Goal: Task Accomplishment & Management: Manage account settings

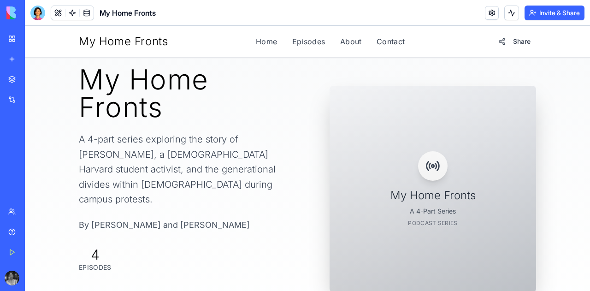
click at [38, 15] on div at bounding box center [37, 13] width 15 height 15
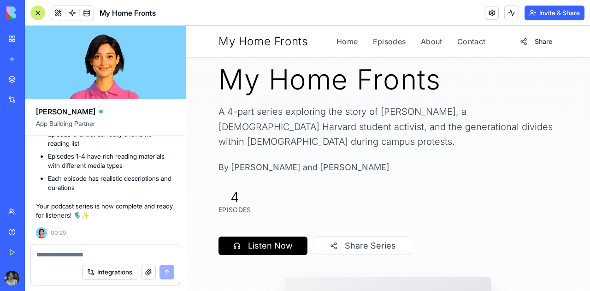
scroll to position [35123, 0]
click at [382, 37] on link "Episodes" at bounding box center [389, 41] width 33 height 11
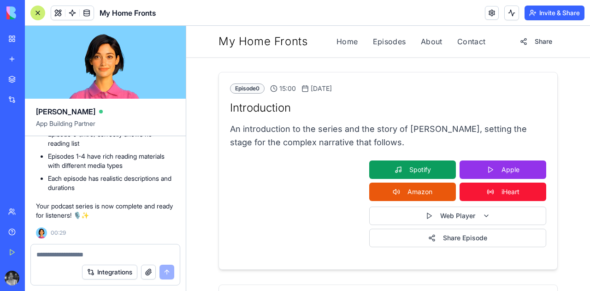
scroll to position [64, 0]
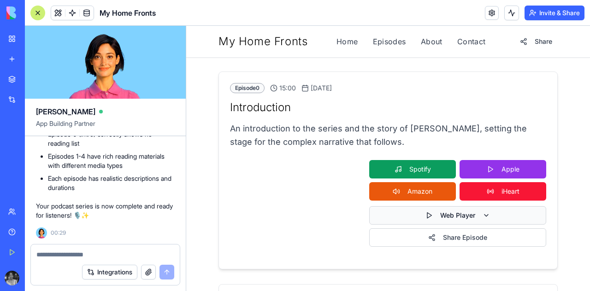
click at [487, 216] on button "Web Player" at bounding box center [457, 215] width 177 height 18
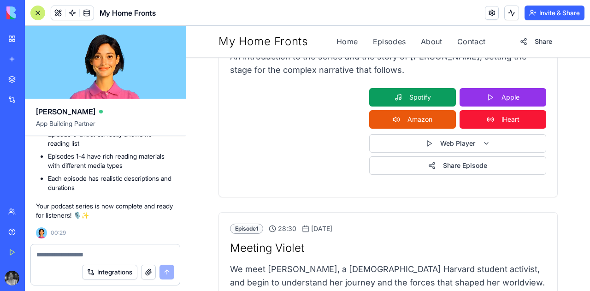
scroll to position [35327, 0]
click at [137, 257] on textarea at bounding box center [105, 254] width 138 height 9
type textarea "**********"
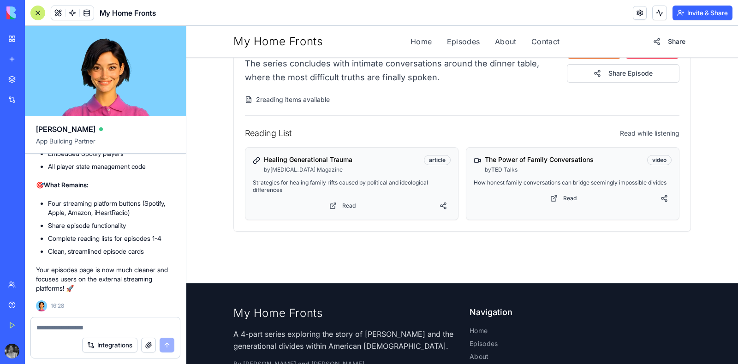
scroll to position [36797, 0]
click at [542, 45] on link "Contact" at bounding box center [545, 41] width 29 height 11
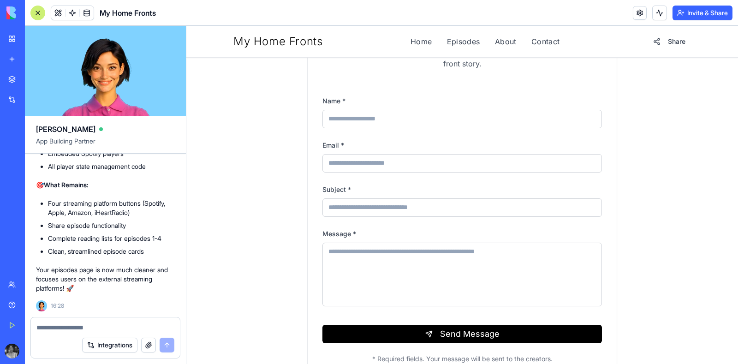
scroll to position [269, 0]
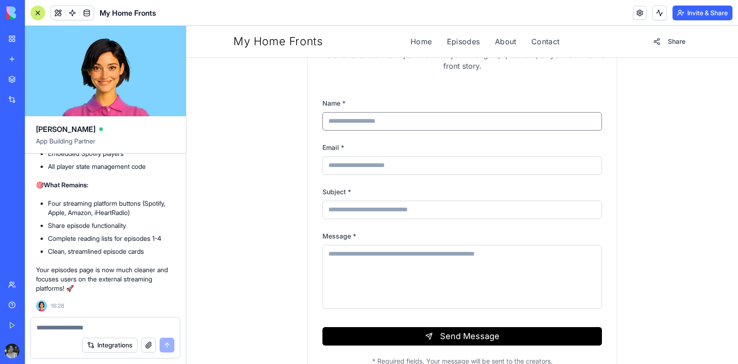
click at [422, 119] on input "Name *" at bounding box center [461, 121] width 279 height 18
type input "**********"
click at [385, 212] on input "Subject *" at bounding box center [461, 210] width 279 height 18
type input "**********"
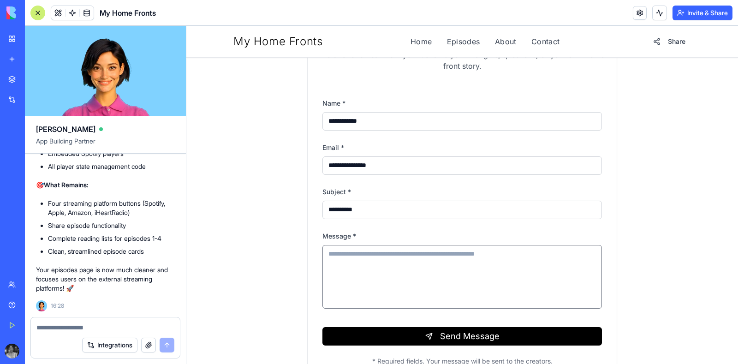
click at [377, 271] on textarea "Message *" at bounding box center [461, 277] width 279 height 64
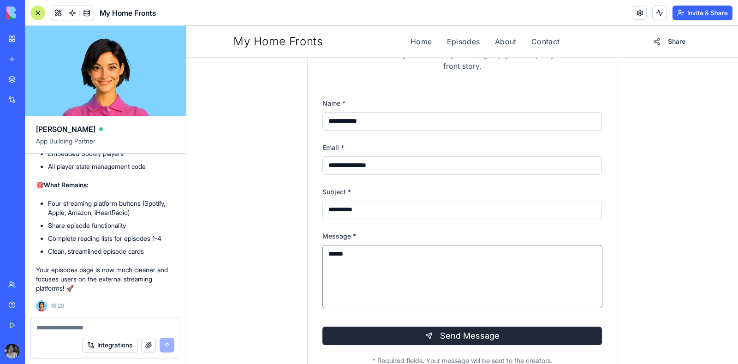
type textarea "******"
click at [412, 290] on button "Send Message" at bounding box center [461, 335] width 279 height 18
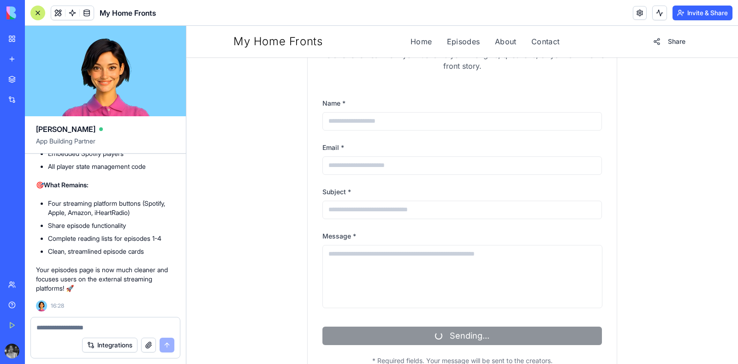
scroll to position [317, 0]
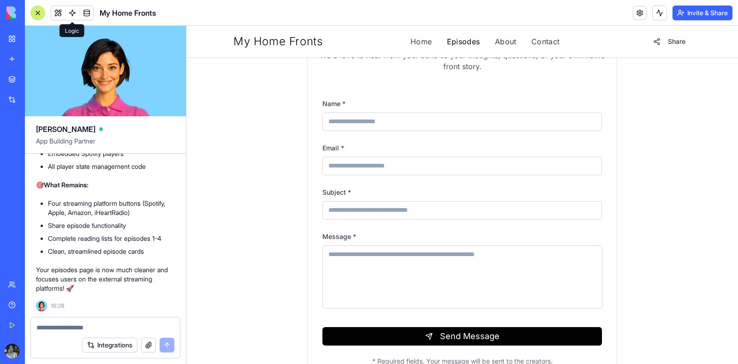
click at [455, 42] on link "Episodes" at bounding box center [463, 41] width 33 height 11
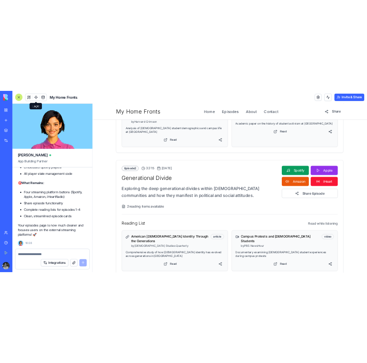
scroll to position [362, 0]
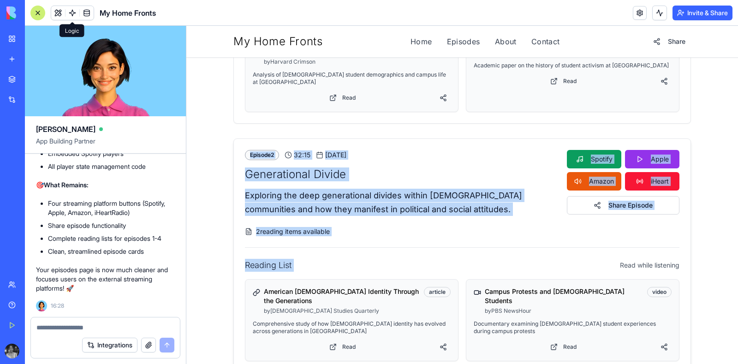
drag, startPoint x: 214, startPoint y: 92, endPoint x: 494, endPoint y: 233, distance: 313.1
click at [494, 233] on div "All Episodes 5 episodes available Episode 0 15:00 [DATE] Introduction An introd…" at bounding box center [461, 280] width 551 height 1171
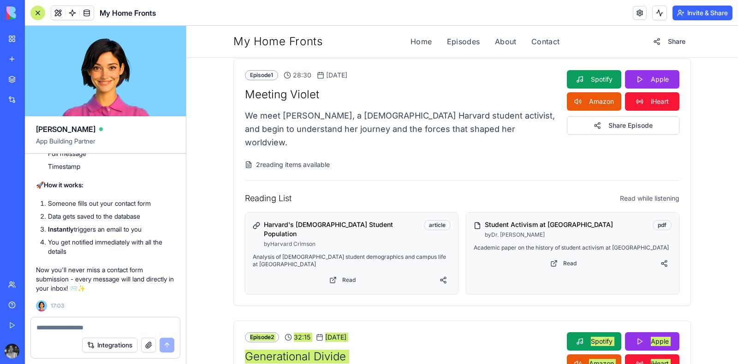
scroll to position [37065, 0]
click at [590, 13] on button "Invite & Share" at bounding box center [702, 13] width 60 height 15
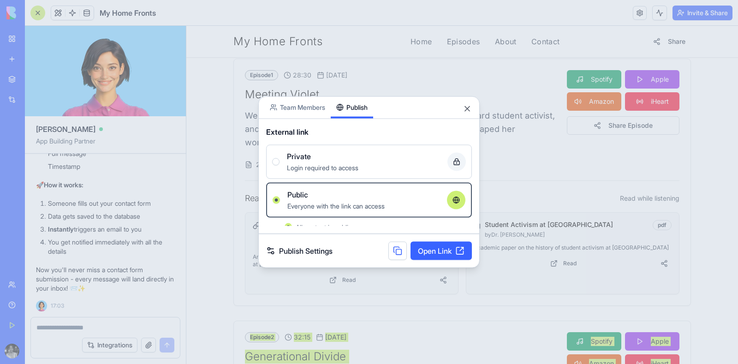
click at [357, 85] on body "BETA My Workspace New app Marketplace Integrations Recent בלוג סטודנטים - גרסה …" at bounding box center [369, 182] width 738 height 364
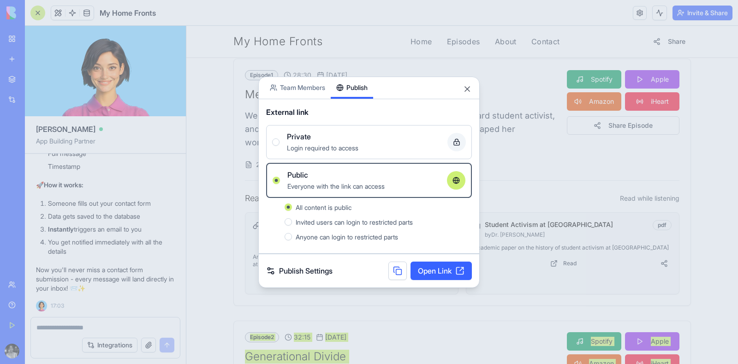
click at [395, 271] on button at bounding box center [397, 270] width 18 height 18
click at [467, 90] on button "Close" at bounding box center [466, 88] width 9 height 9
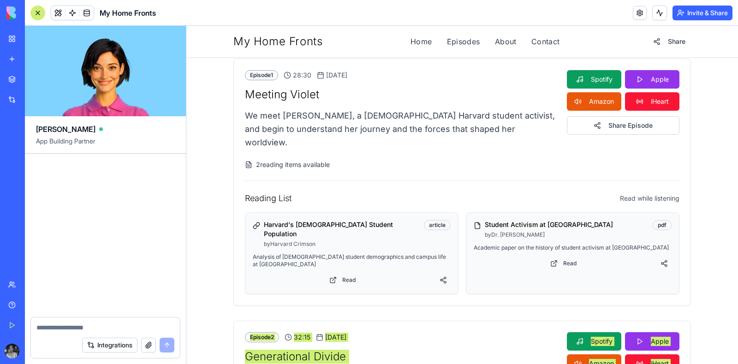
scroll to position [37688, 0]
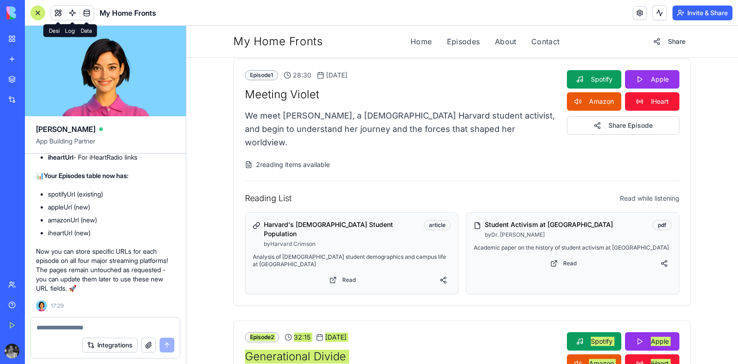
click at [86, 14] on span at bounding box center [87, 13] width 26 height 26
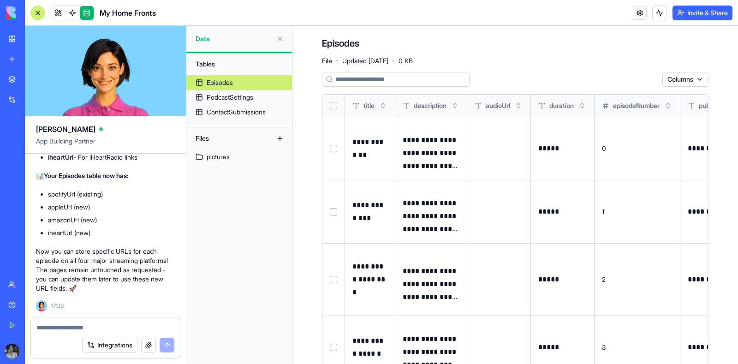
click at [219, 81] on div "Episodes" at bounding box center [220, 82] width 26 height 9
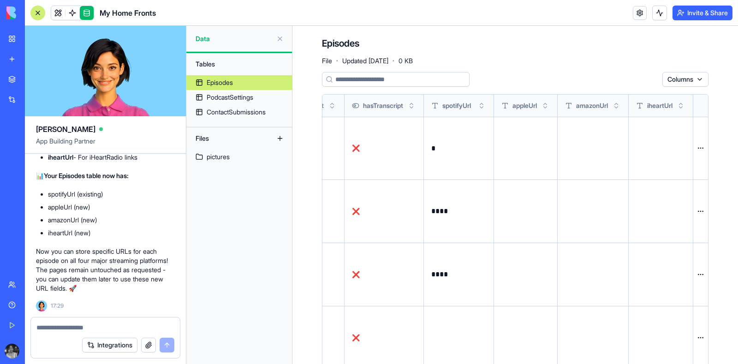
scroll to position [0, 879]
click at [515, 155] on div at bounding box center [525, 147] width 48 height 31
click at [0, 0] on button at bounding box center [0, 0] width 0 height 0
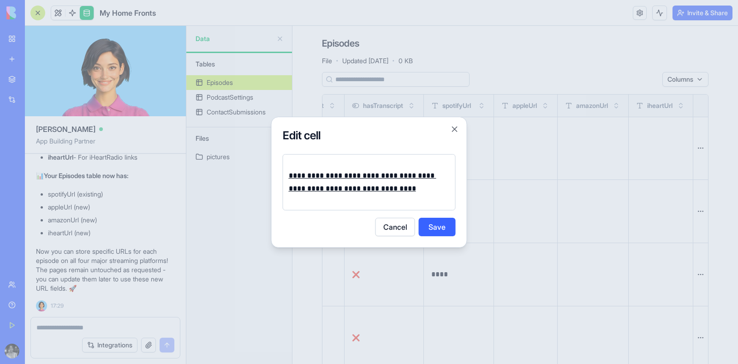
click at [438, 227] on button "Save" at bounding box center [437, 227] width 37 height 18
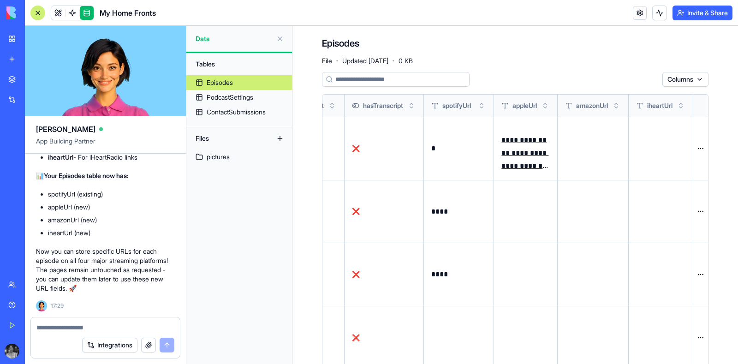
click at [578, 157] on div at bounding box center [593, 148] width 56 height 31
click at [0, 0] on button at bounding box center [0, 0] width 0 height 0
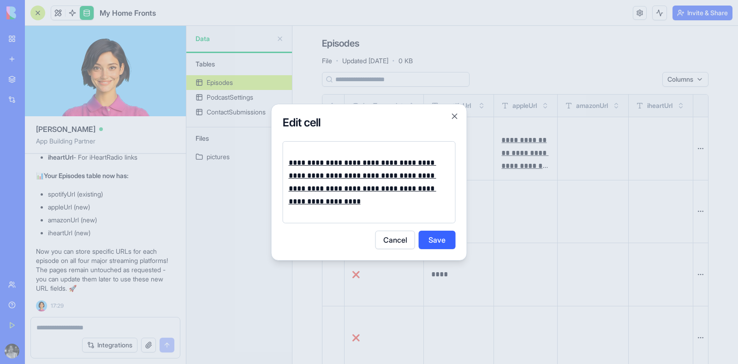
click at [433, 249] on button "Save" at bounding box center [437, 239] width 37 height 18
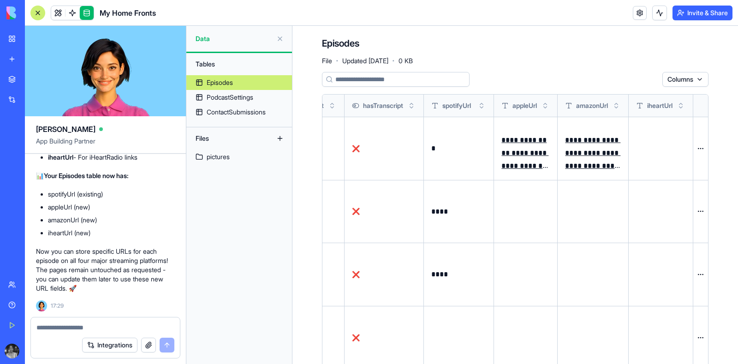
click at [0, 0] on button at bounding box center [0, 0] width 0 height 0
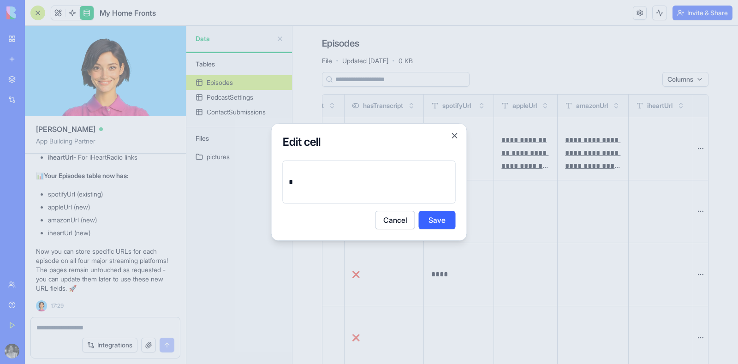
drag, startPoint x: 304, startPoint y: 190, endPoint x: 280, endPoint y: 174, distance: 28.5
click at [280, 174] on div "Edit cell * Cancel Save Close" at bounding box center [369, 182] width 196 height 118
click at [295, 183] on p "*" at bounding box center [370, 182] width 162 height 13
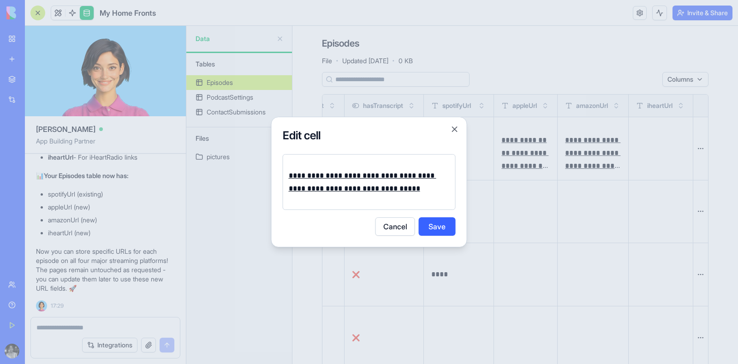
click at [384, 203] on div "**********" at bounding box center [369, 182] width 173 height 56
click at [435, 225] on button "Save" at bounding box center [437, 226] width 37 height 18
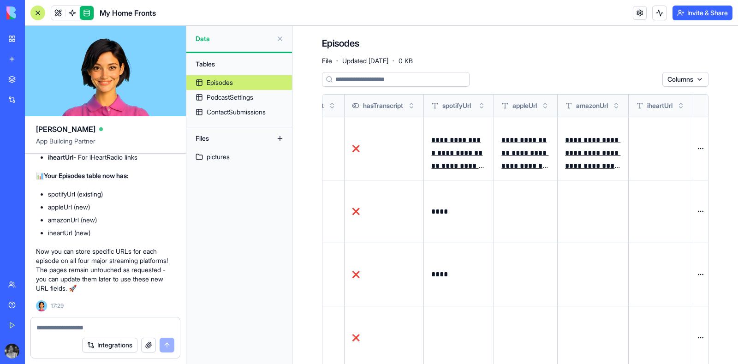
scroll to position [0, 897]
click at [0, 0] on button at bounding box center [0, 0] width 0 height 0
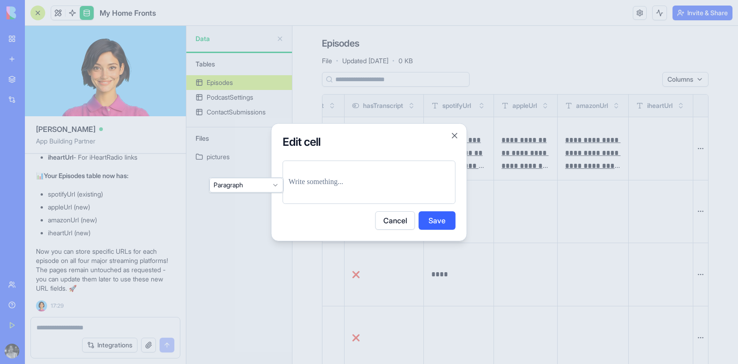
click at [387, 182] on p at bounding box center [369, 182] width 161 height 13
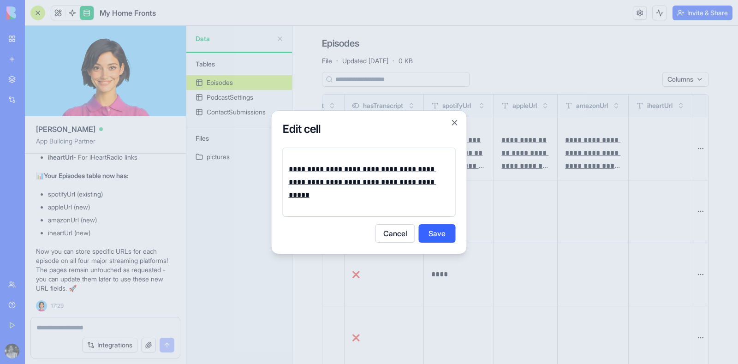
click at [446, 231] on button "Save" at bounding box center [437, 233] width 37 height 18
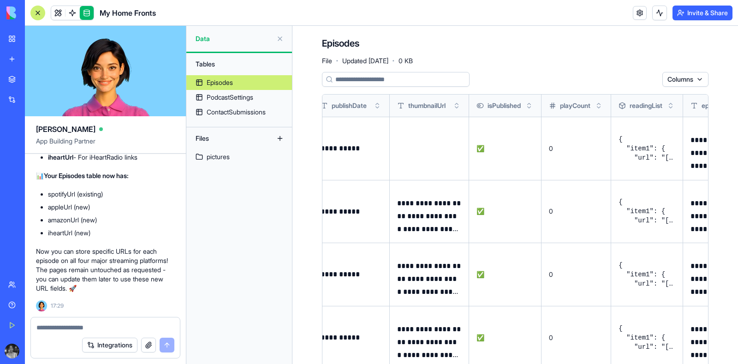
scroll to position [0, 371]
click at [217, 82] on div "Episodes" at bounding box center [220, 82] width 26 height 9
click at [217, 96] on div "PodcastSettings" at bounding box center [230, 97] width 47 height 9
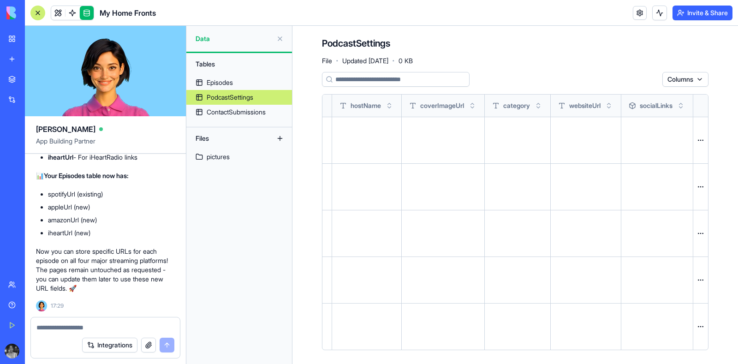
click at [218, 100] on div "PodcastSettings" at bounding box center [230, 97] width 47 height 9
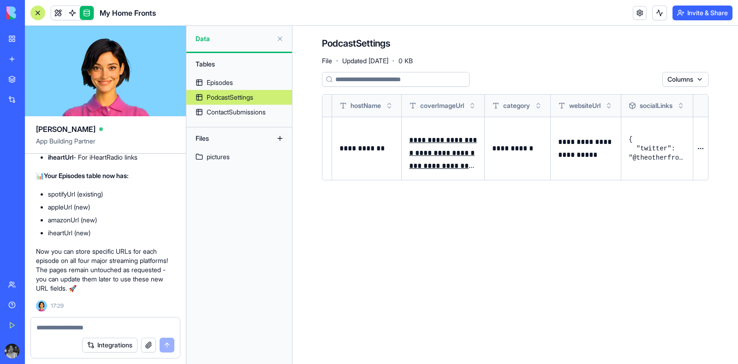
scroll to position [0, 199]
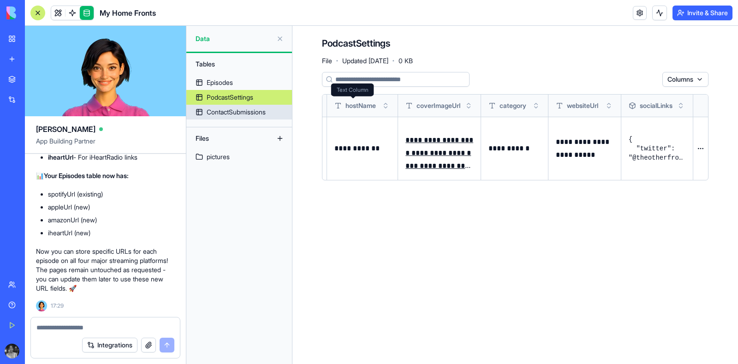
click at [243, 108] on div "ContactSubmissions" at bounding box center [236, 111] width 59 height 9
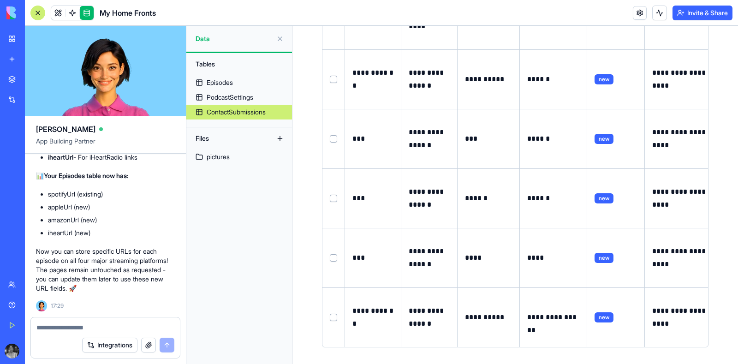
scroll to position [0, 17]
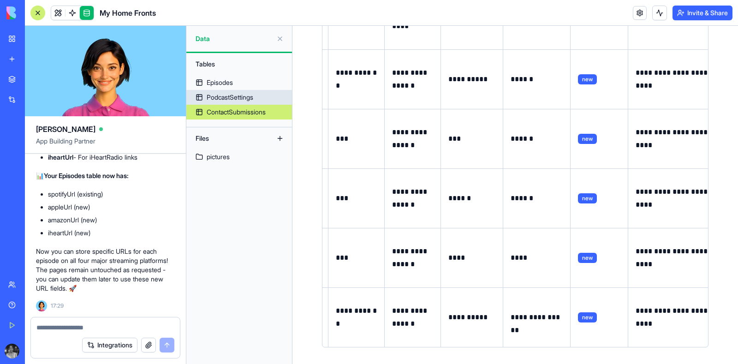
click at [221, 93] on div "PodcastSettings" at bounding box center [230, 97] width 47 height 9
click at [224, 99] on div "PodcastSettings" at bounding box center [230, 97] width 47 height 9
click at [224, 96] on div "PodcastSettings" at bounding box center [230, 97] width 47 height 9
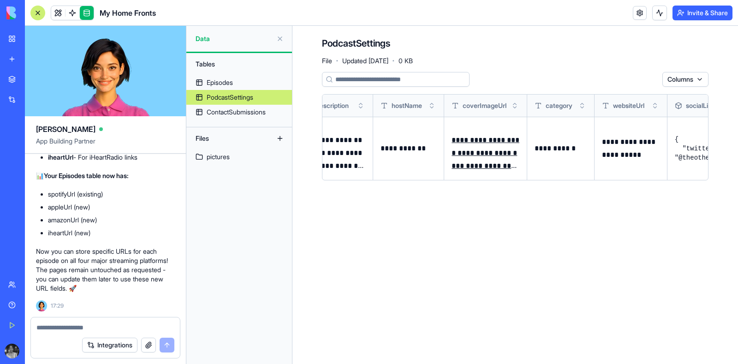
scroll to position [0, 199]
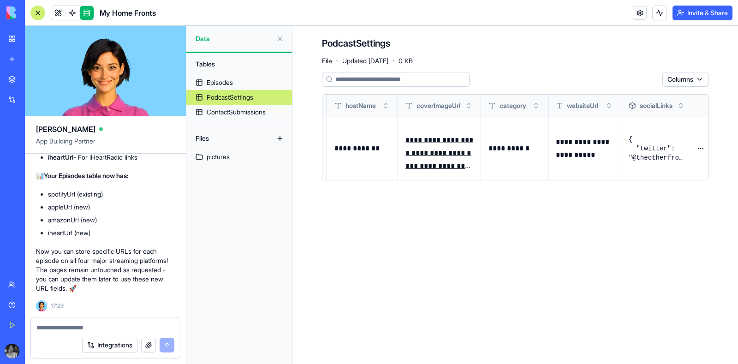
click at [0, 0] on button at bounding box center [0, 0] width 0 height 0
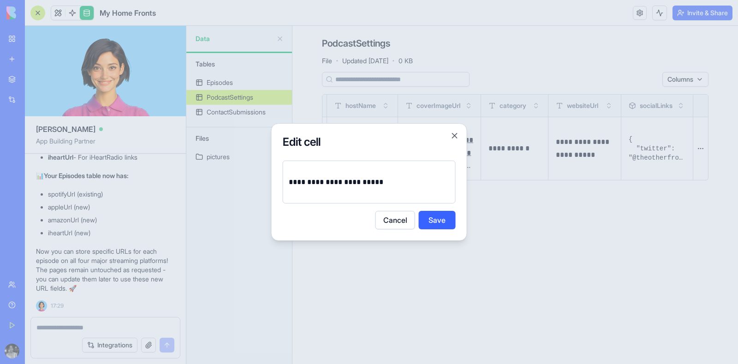
click at [455, 140] on div "**********" at bounding box center [369, 182] width 196 height 118
click at [455, 136] on button "Close" at bounding box center [454, 135] width 9 height 9
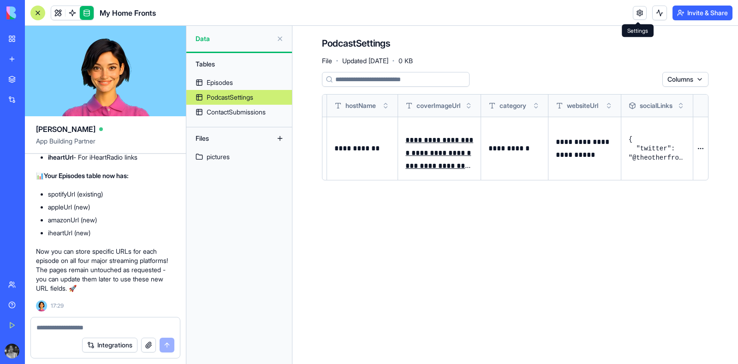
click at [590, 17] on link at bounding box center [639, 13] width 14 height 14
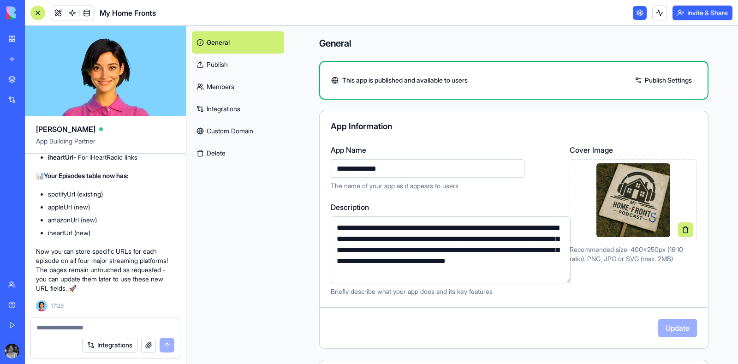
click at [590, 80] on link "Publish Settings" at bounding box center [663, 80] width 66 height 15
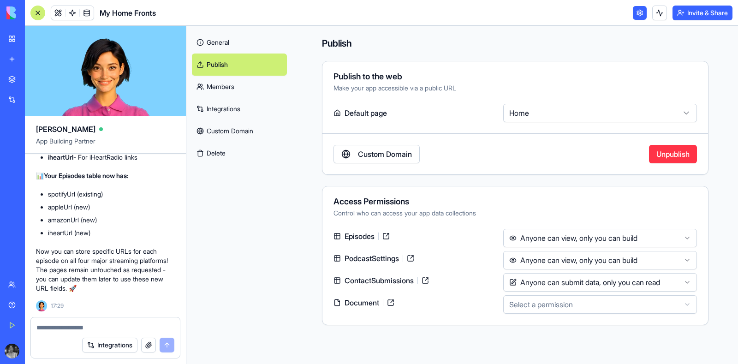
click at [388, 156] on link "Custom Domain" at bounding box center [376, 154] width 86 height 18
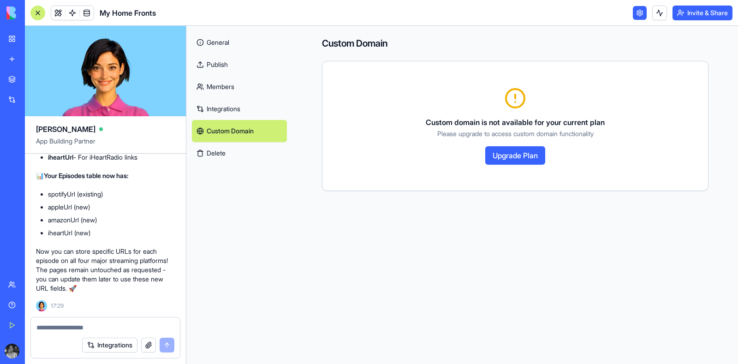
click at [493, 155] on button "Upgrade Plan" at bounding box center [515, 155] width 60 height 18
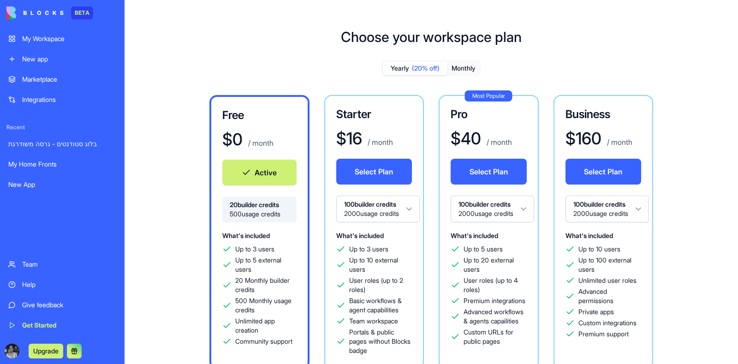
click at [457, 60] on div "Yearly (20% off) Monthly" at bounding box center [431, 68] width 100 height 17
click at [458, 68] on button "Monthly" at bounding box center [463, 68] width 32 height 13
click at [413, 67] on span "(20% off)" at bounding box center [426, 68] width 28 height 9
click at [49, 158] on link "My Home Fronts" at bounding box center [62, 164] width 119 height 18
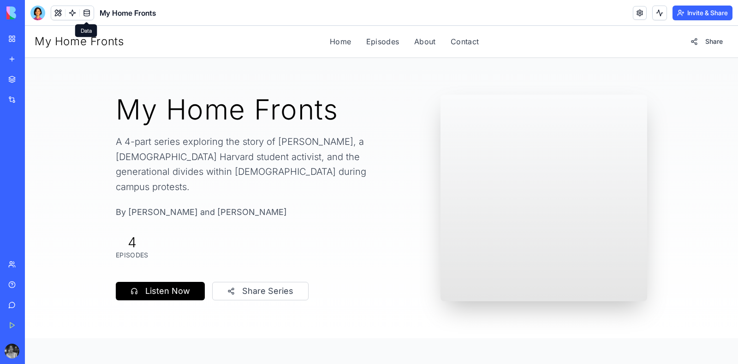
click at [84, 14] on link at bounding box center [87, 13] width 14 height 14
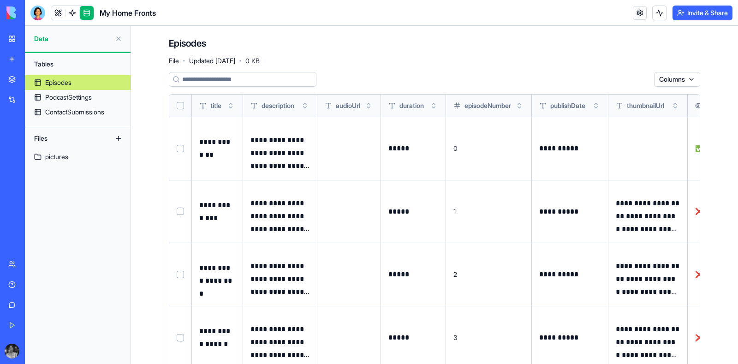
click at [68, 83] on div "Episodes" at bounding box center [58, 82] width 26 height 9
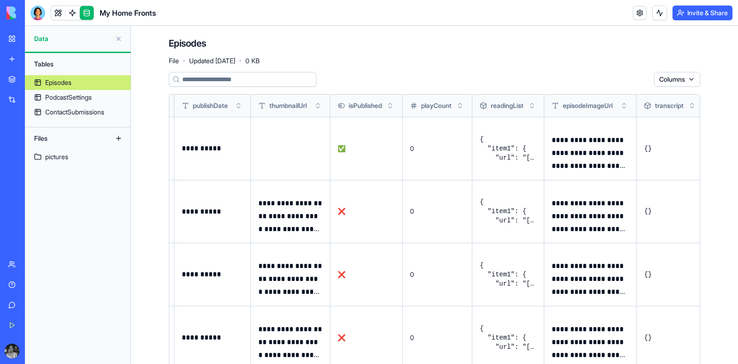
scroll to position [0, 356]
click at [516, 162] on td "{ "item1": { "url": "[URL][DOMAIN_NAME]", "type": "article", "title": "Harvard'…" at bounding box center [509, 148] width 72 height 63
click at [0, 0] on button at bounding box center [0, 0] width 0 height 0
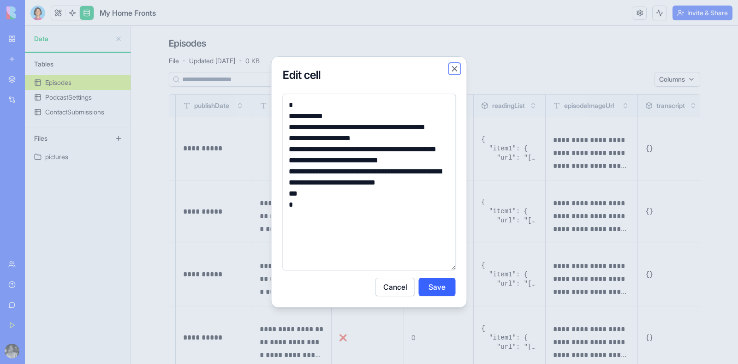
click at [452, 67] on button "Close" at bounding box center [454, 68] width 9 height 9
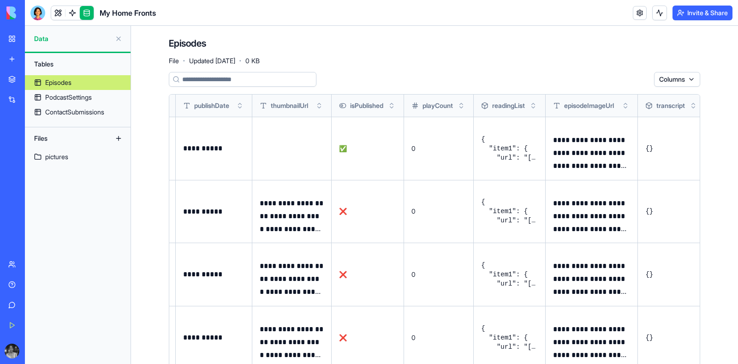
click at [0, 0] on button at bounding box center [0, 0] width 0 height 0
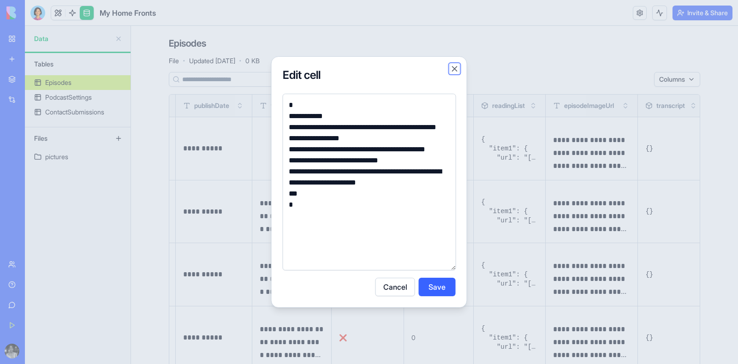
click at [454, 72] on button "Close" at bounding box center [454, 68] width 9 height 9
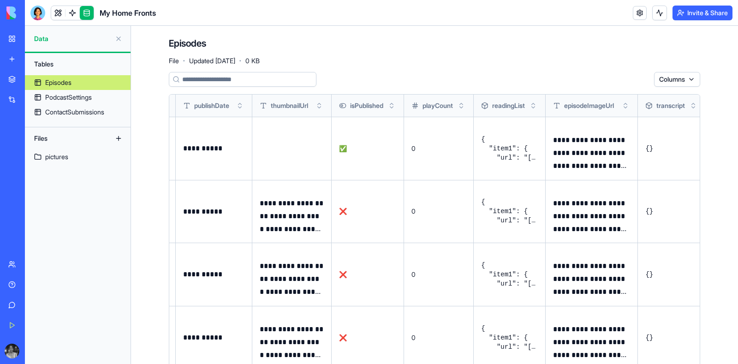
click at [0, 0] on button at bounding box center [0, 0] width 0 height 0
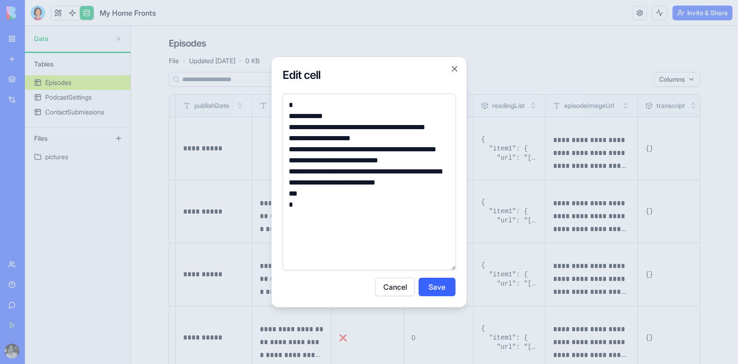
click at [312, 138] on textarea "**********" at bounding box center [369, 182] width 173 height 177
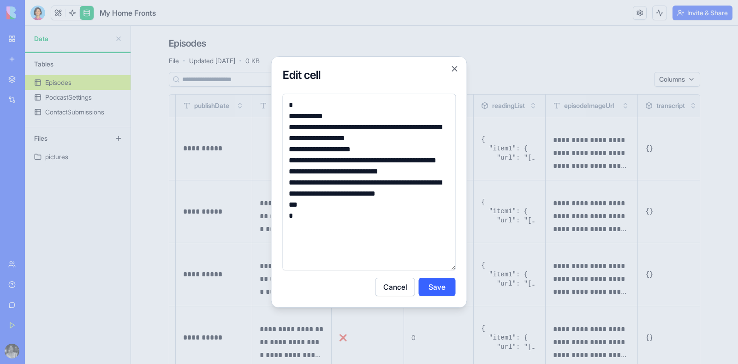
drag, startPoint x: 325, startPoint y: 159, endPoint x: 345, endPoint y: 160, distance: 19.8
click at [345, 160] on textarea "**********" at bounding box center [369, 182] width 173 height 177
drag, startPoint x: 323, startPoint y: 171, endPoint x: 330, endPoint y: 180, distance: 11.2
click at [330, 180] on textarea "**********" at bounding box center [369, 182] width 173 height 177
paste textarea
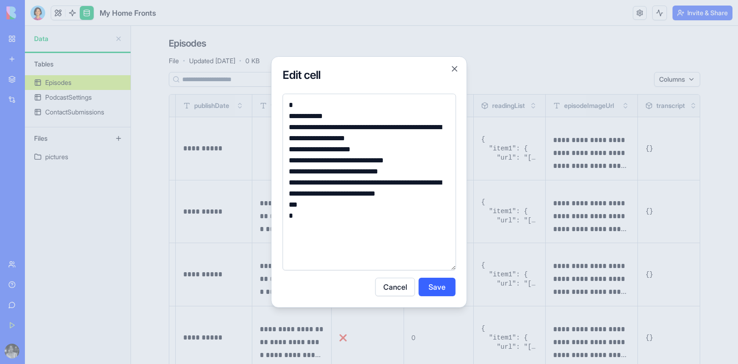
drag, startPoint x: 333, startPoint y: 180, endPoint x: 390, endPoint y: 181, distance: 56.7
click at [390, 181] on textarea "**********" at bounding box center [369, 182] width 173 height 177
paste textarea "***"
click at [385, 171] on textarea "**********" at bounding box center [369, 182] width 173 height 177
paste textarea "*******"
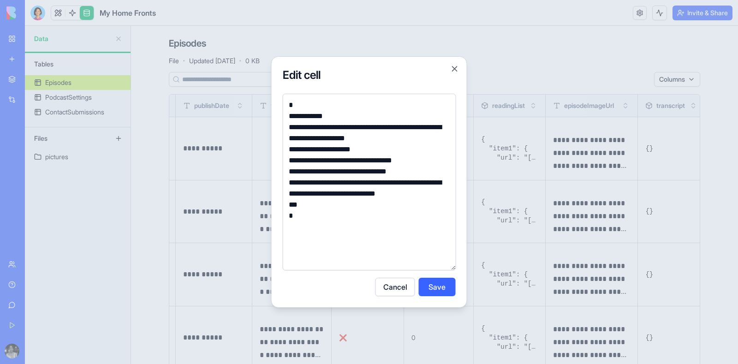
drag, startPoint x: 393, startPoint y: 183, endPoint x: 333, endPoint y: 182, distance: 59.5
click at [333, 182] on textarea "**********" at bounding box center [369, 182] width 173 height 177
drag, startPoint x: 348, startPoint y: 192, endPoint x: 437, endPoint y: 201, distance: 88.9
click at [437, 201] on textarea "**********" at bounding box center [369, 182] width 173 height 177
paste textarea
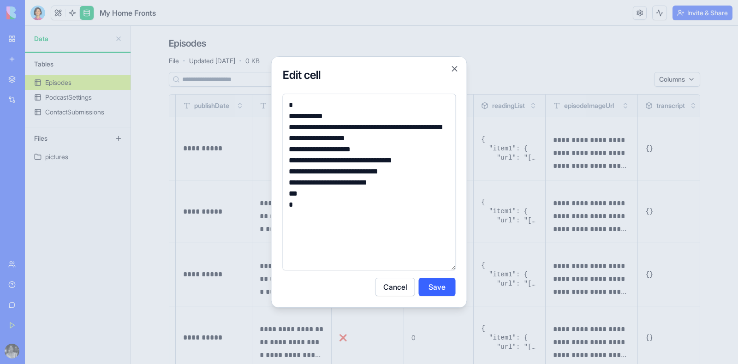
click at [351, 192] on textarea "**********" at bounding box center [369, 182] width 173 height 177
drag, startPoint x: 347, startPoint y: 196, endPoint x: 381, endPoint y: 196, distance: 33.6
click at [381, 196] on textarea "**********" at bounding box center [369, 182] width 173 height 177
paste textarea "**********"
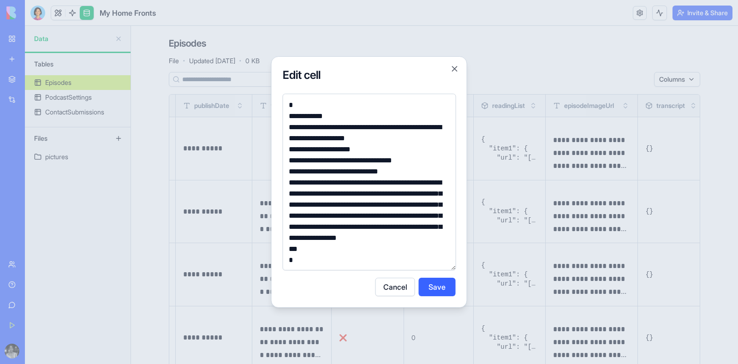
type textarea "**********"
click at [437, 289] on button "Save" at bounding box center [437, 286] width 37 height 18
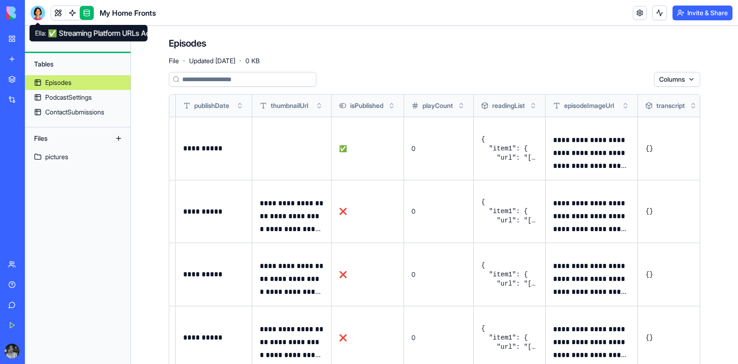
click at [35, 15] on div at bounding box center [37, 13] width 15 height 15
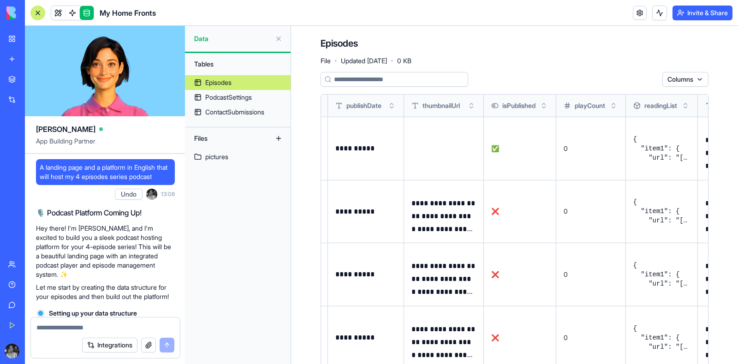
scroll to position [37688, 0]
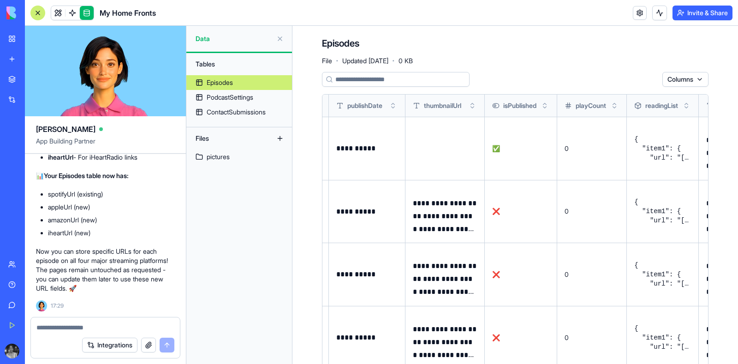
click at [130, 330] on textarea at bounding box center [105, 327] width 138 height 9
type textarea "*"
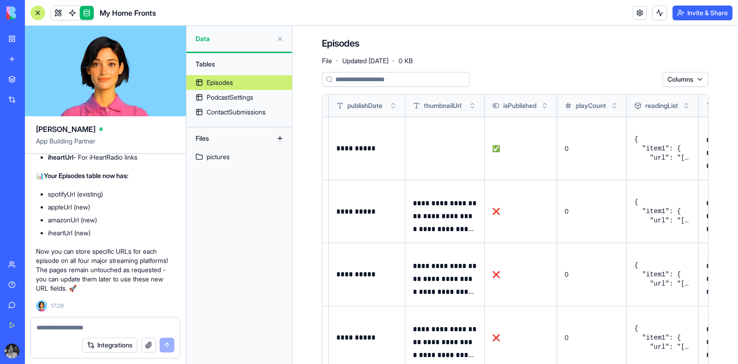
type textarea "*"
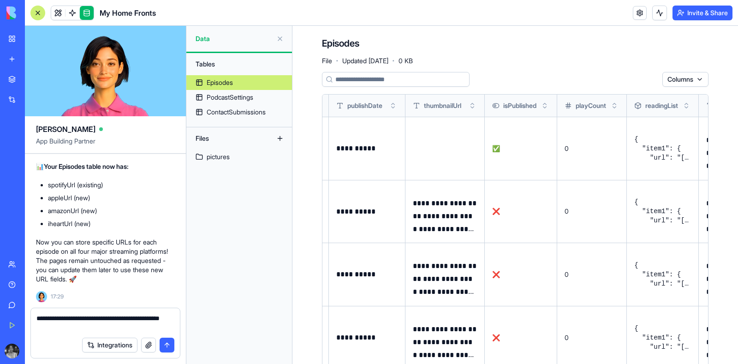
type textarea "**********"
click at [170, 342] on button "submit" at bounding box center [166, 344] width 15 height 15
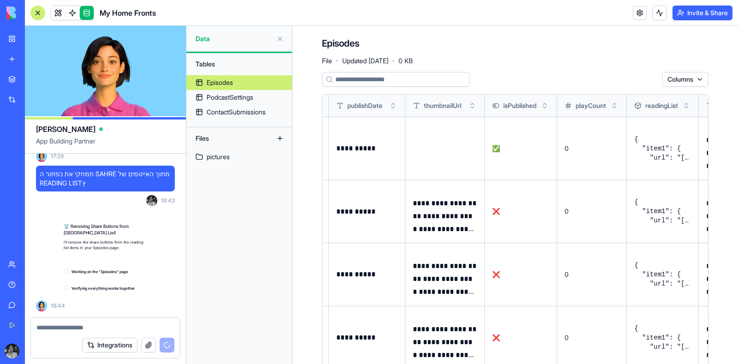
scroll to position [37837, 0]
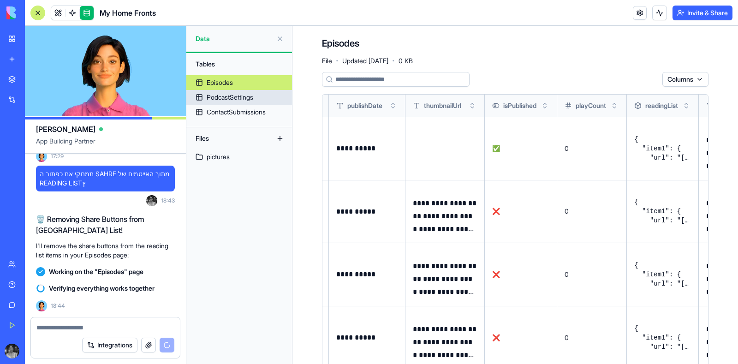
click at [252, 94] on div "PodcastSettings" at bounding box center [230, 97] width 47 height 9
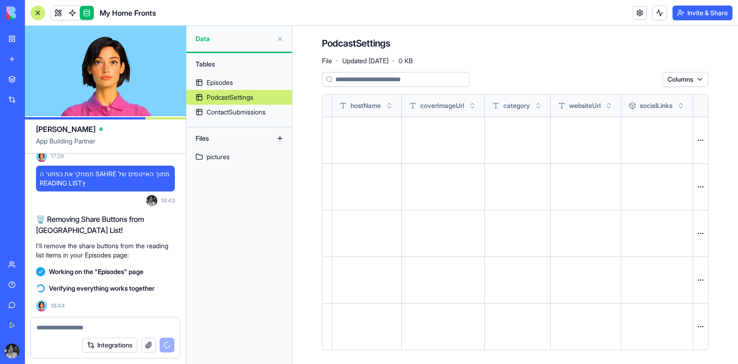
scroll to position [0, 199]
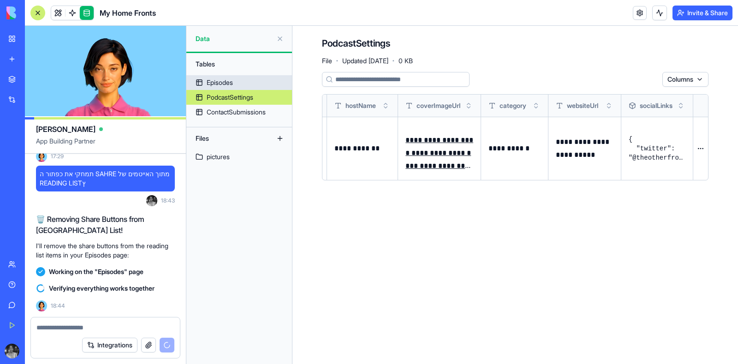
click at [239, 83] on link "Episodes" at bounding box center [239, 82] width 106 height 15
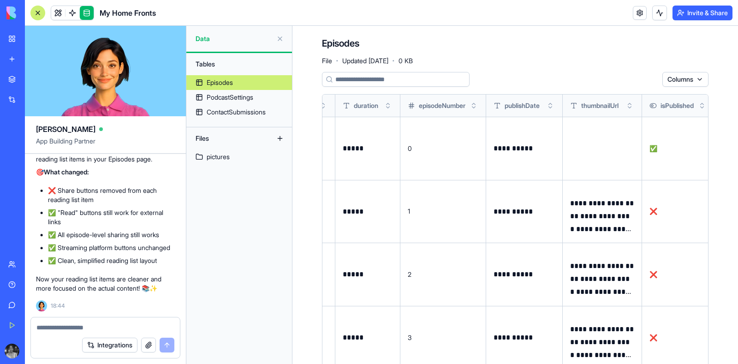
scroll to position [38018, 0]
click at [0, 0] on button at bounding box center [0, 0] width 0 height 0
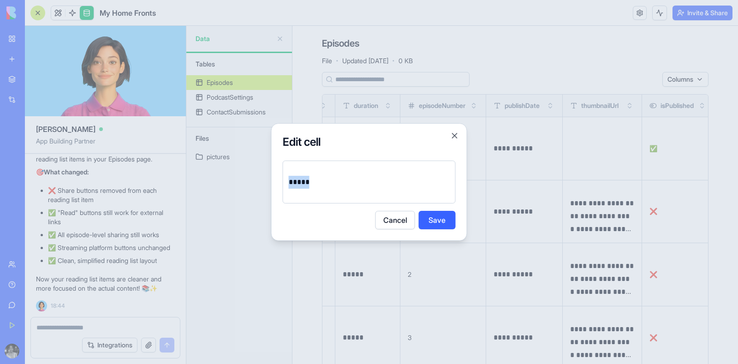
drag, startPoint x: 315, startPoint y: 184, endPoint x: 267, endPoint y: 180, distance: 48.1
click at [267, 180] on body "BETA My Workspace New app Marketplace Integrations Recent בלוג סטודנטים - גרסה …" at bounding box center [369, 182] width 738 height 364
click at [428, 222] on button "Save" at bounding box center [437, 220] width 37 height 18
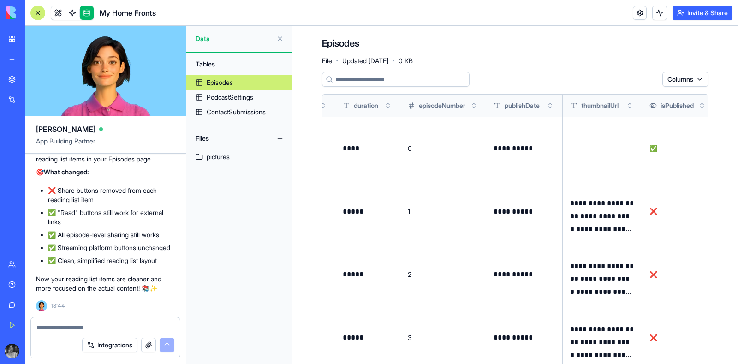
click at [0, 0] on button at bounding box center [0, 0] width 0 height 0
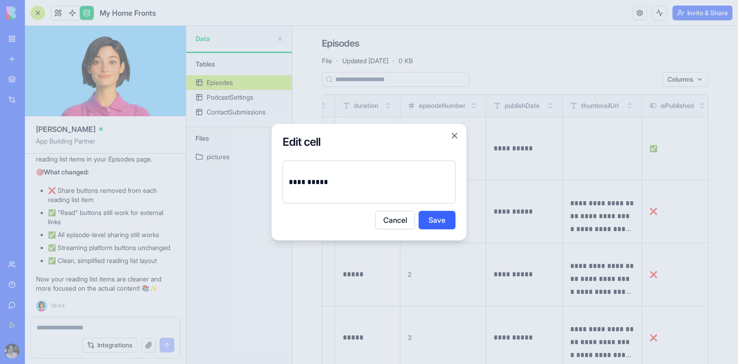
click at [329, 182] on p "**********" at bounding box center [370, 182] width 162 height 13
click at [390, 177] on p "**********" at bounding box center [370, 182] width 162 height 13
click at [433, 222] on button "Save" at bounding box center [437, 220] width 37 height 18
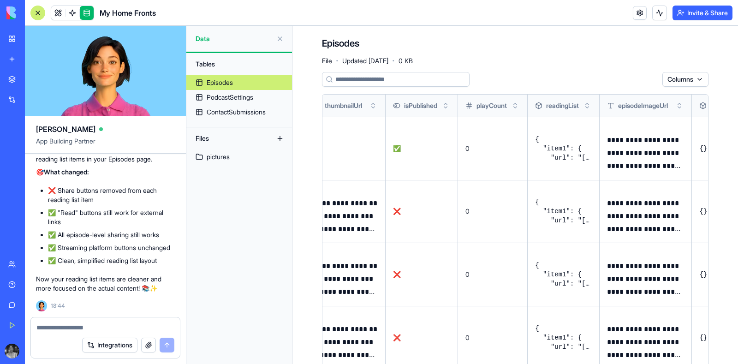
scroll to position [86, 0]
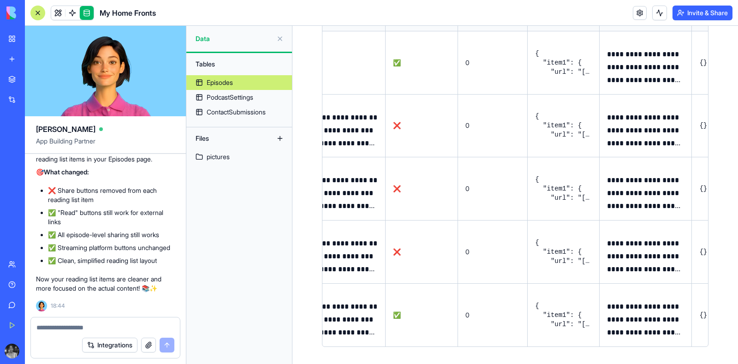
click at [0, 0] on button at bounding box center [0, 0] width 0 height 0
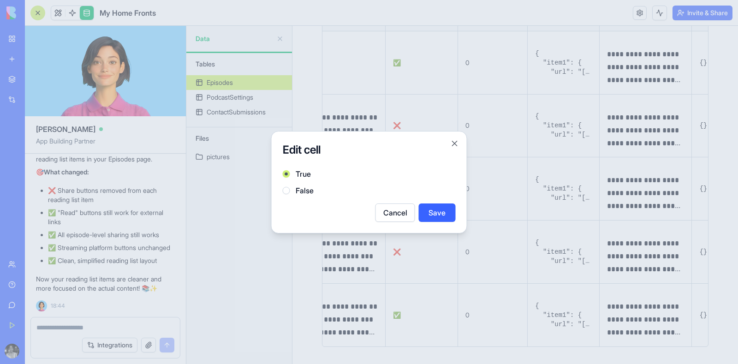
click at [283, 190] on button "False" at bounding box center [286, 190] width 7 height 7
click at [424, 213] on button "Save" at bounding box center [437, 212] width 37 height 18
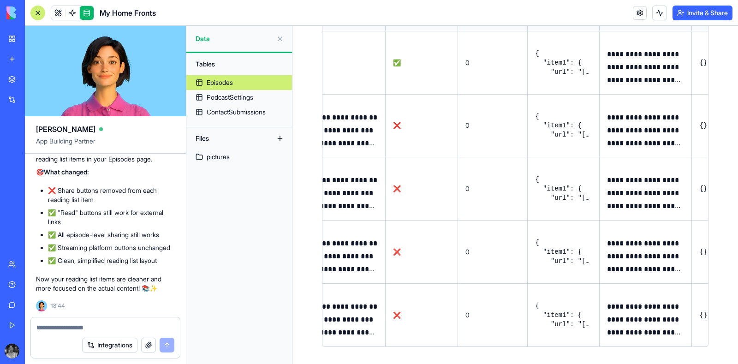
scroll to position [0, 0]
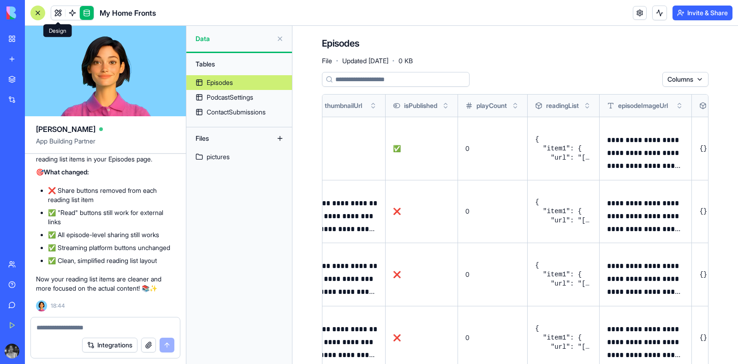
click at [56, 15] on link at bounding box center [58, 13] width 14 height 14
click at [55, 12] on link at bounding box center [58, 13] width 14 height 14
click at [55, 11] on link at bounding box center [58, 13] width 14 height 14
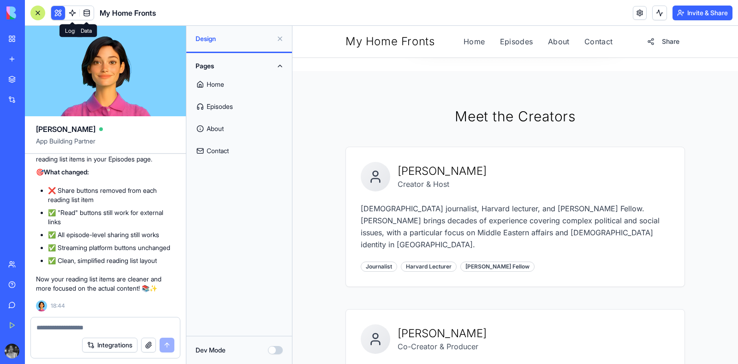
scroll to position [478, 0]
click at [105, 325] on textarea at bounding box center [105, 327] width 138 height 9
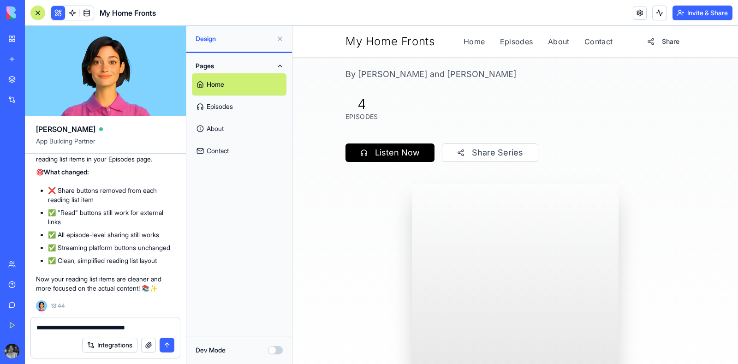
scroll to position [131, 0]
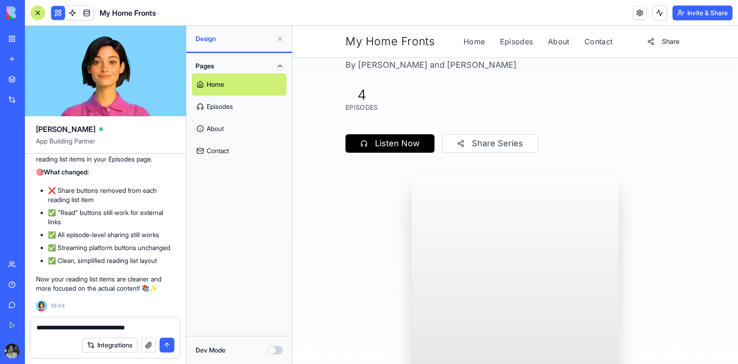
click at [39, 326] on textarea "**********" at bounding box center [105, 327] width 138 height 9
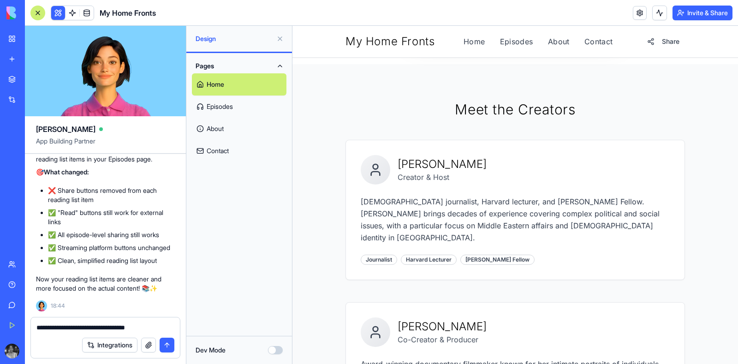
scroll to position [487, 0]
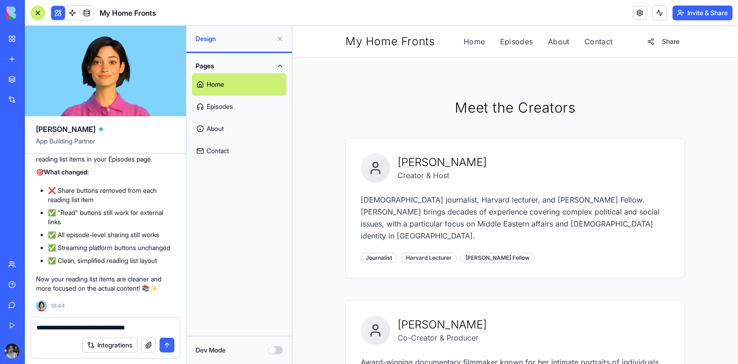
click at [165, 330] on textarea "**********" at bounding box center [105, 327] width 138 height 9
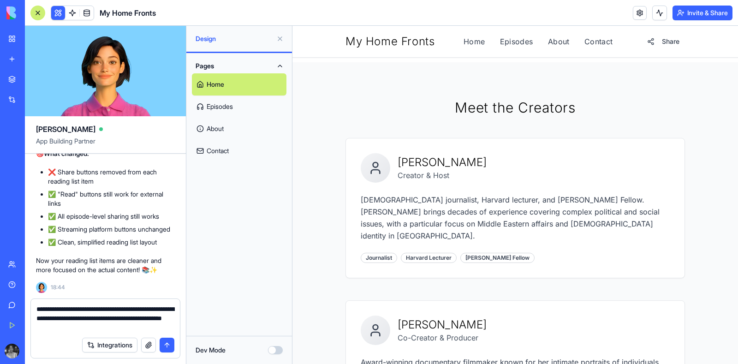
type textarea "**********"
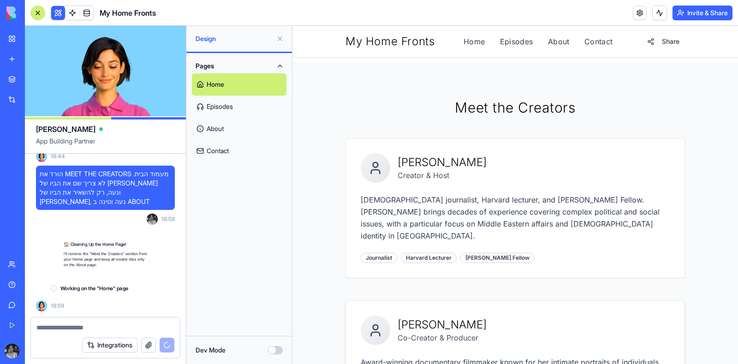
scroll to position [38158, 0]
